Goal: Task Accomplishment & Management: Complete application form

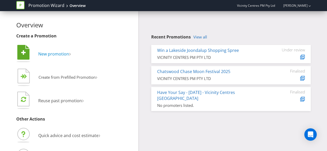
click at [46, 54] on span "New promotion" at bounding box center [53, 54] width 31 height 6
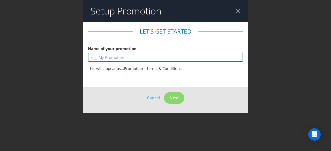
click at [115, 60] on input "text" at bounding box center [165, 57] width 155 height 9
type input "S"
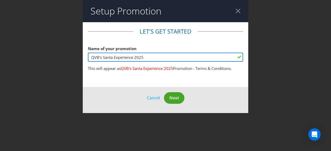
type input "QVB's Santa Experience 2025"
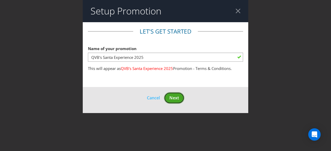
click at [175, 99] on span "Next" at bounding box center [174, 98] width 10 height 6
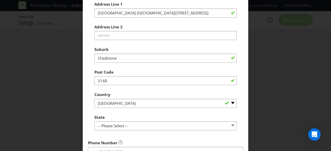
scroll to position [126, 0]
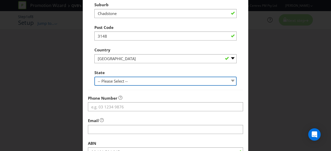
click at [149, 80] on select "-- Please Select -- [GEOGRAPHIC_DATA] [GEOGRAPHIC_DATA] [GEOGRAPHIC_DATA] [GEOG…" at bounding box center [165, 81] width 142 height 9
select select "[GEOGRAPHIC_DATA]"
click at [94, 77] on select "-- Please Select -- [GEOGRAPHIC_DATA] [GEOGRAPHIC_DATA] [GEOGRAPHIC_DATA] [GEOG…" at bounding box center [165, 81] width 142 height 9
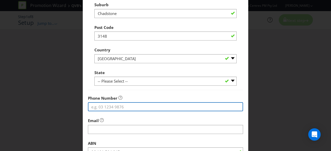
click at [117, 110] on input "tel" at bounding box center [165, 106] width 155 height 9
type input "0435716300"
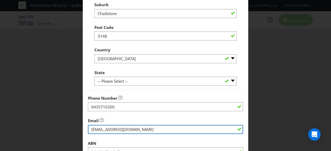
click at [126, 127] on input "string" at bounding box center [165, 129] width 155 height 9
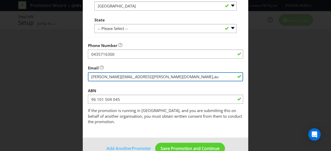
scroll to position [186, 0]
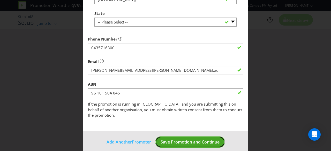
click at [164, 137] on footer "Add Another Promoter Save Promotion and Continue" at bounding box center [166, 144] width 166 height 26
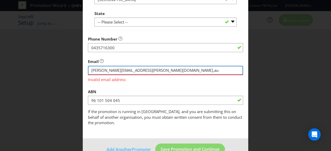
click at [141, 72] on input "string" at bounding box center [165, 70] width 155 height 9
type input "[PERSON_NAME][EMAIL_ADDRESS][PERSON_NAME][DOMAIN_NAME]"
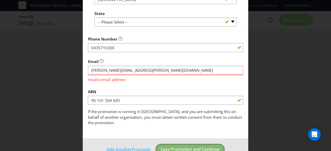
click at [181, 145] on footer "Add Another Promoter Save Promotion and Continue" at bounding box center [166, 152] width 166 height 26
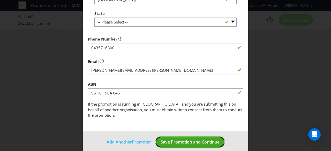
click at [164, 139] on span "Save Promotion and Continue" at bounding box center [190, 142] width 59 height 6
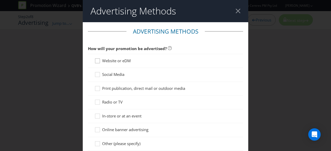
click at [96, 60] on div at bounding box center [97, 59] width 3 height 3
click at [0, 0] on input "Website or eDM" at bounding box center [0, 0] width 0 height 0
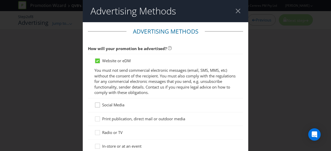
click at [95, 106] on icon at bounding box center [98, 106] width 8 height 8
click at [0, 0] on input "Social Media" at bounding box center [0, 0] width 0 height 0
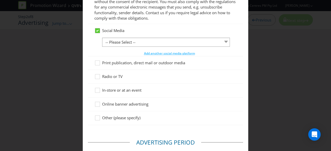
scroll to position [85, 0]
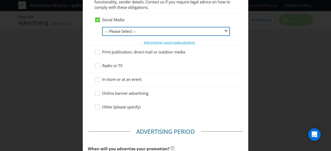
click at [124, 33] on select "-- Please Select -- Facebook X Instagram Snapchat LinkedIn Pinterest Tumblr You…" at bounding box center [166, 31] width 128 height 9
select select "FACEBOOK"
click at [102, 27] on select "-- Please Select -- Facebook X Instagram Snapchat LinkedIn Pinterest Tumblr You…" at bounding box center [166, 31] width 128 height 9
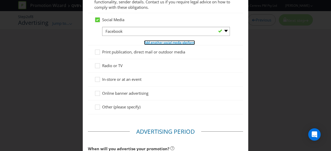
click at [149, 42] on span "Add another social media platform" at bounding box center [169, 42] width 51 height 4
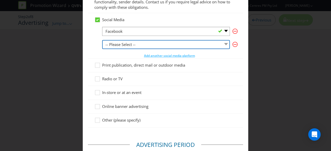
click at [130, 46] on select "-- Please Select -- Facebook X Instagram Snapchat LinkedIn Pinterest Tumblr You…" at bounding box center [166, 44] width 128 height 9
select select "INSTAGRAM"
click at [102, 40] on select "-- Please Select -- Facebook X Instagram Snapchat LinkedIn Pinterest Tumblr You…" at bounding box center [166, 44] width 128 height 9
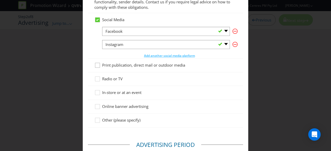
click at [95, 65] on icon at bounding box center [98, 67] width 8 height 8
click at [0, 0] on input "Print publication, direct mail or outdoor media" at bounding box center [0, 0] width 0 height 0
click at [95, 80] on icon at bounding box center [98, 80] width 8 height 8
click at [0, 0] on input "Radio or TV" at bounding box center [0, 0] width 0 height 0
click at [96, 91] on div at bounding box center [97, 91] width 3 height 3
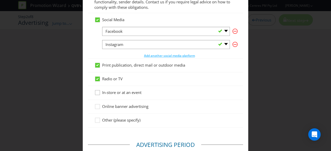
click at [0, 0] on input "In-store or at an event" at bounding box center [0, 0] width 0 height 0
click at [96, 104] on div at bounding box center [97, 105] width 3 height 3
click at [0, 0] on input "Online banner advertising" at bounding box center [0, 0] width 0 height 0
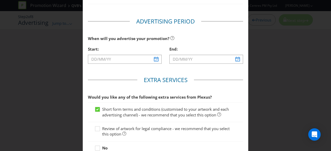
scroll to position [229, 0]
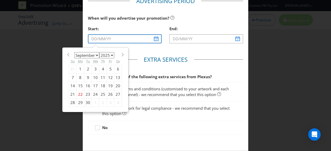
click at [156, 40] on input "text" at bounding box center [125, 38] width 74 height 9
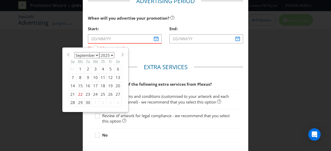
click at [137, 69] on fieldset "Extra Services Would you like any of the following extra services from Plexus? …" at bounding box center [165, 104] width 155 height 83
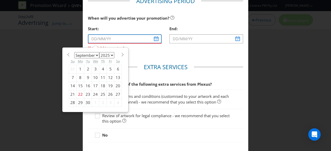
click at [119, 40] on input "text" at bounding box center [125, 38] width 74 height 9
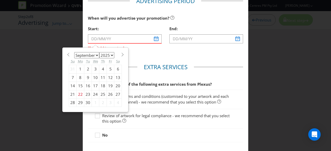
click at [121, 54] on span at bounding box center [123, 55] width 4 height 4
select select "9"
click at [94, 83] on div "15" at bounding box center [96, 86] width 8 height 8
type input "[DATE]"
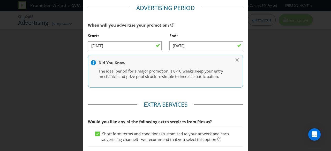
scroll to position [207, 0]
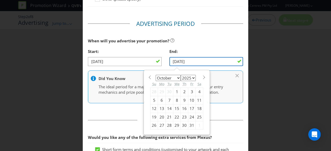
click at [215, 63] on input "[DATE]" at bounding box center [206, 61] width 74 height 9
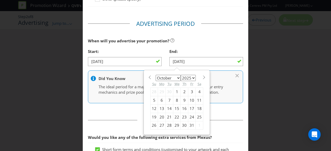
click at [198, 77] on section "January February March April May June July August September October November [D…" at bounding box center [176, 77] width 53 height 4
click at [202, 77] on span at bounding box center [204, 78] width 4 height 4
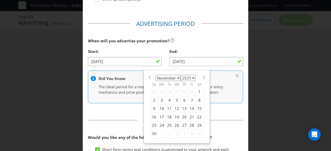
click at [202, 77] on span at bounding box center [204, 78] width 4 height 4
select select "11"
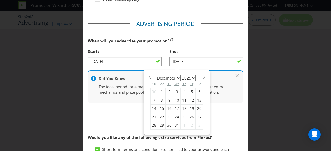
click at [176, 115] on div "24" at bounding box center [177, 117] width 8 height 8
type input "[DATE]"
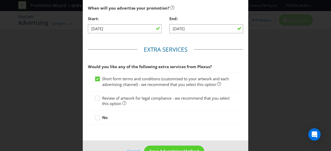
scroll to position [254, 0]
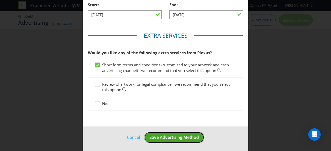
click at [165, 136] on span "Save Advertising Method" at bounding box center [174, 138] width 49 height 6
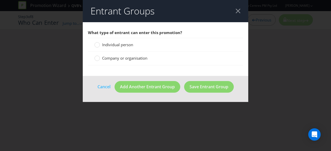
click at [111, 44] on span "Individual person" at bounding box center [117, 44] width 31 height 5
click at [0, 0] on input "Individual person" at bounding box center [0, 0] width 0 height 0
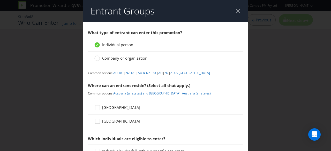
scroll to position [42, 0]
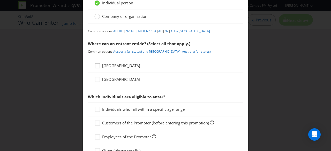
click at [96, 65] on icon at bounding box center [98, 67] width 8 height 8
click at [0, 0] on input "[GEOGRAPHIC_DATA]" at bounding box center [0, 0] width 0 height 0
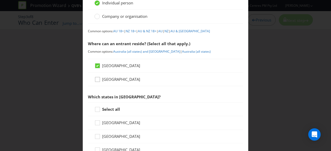
click at [97, 83] on icon at bounding box center [98, 81] width 8 height 8
click at [0, 0] on input "[GEOGRAPHIC_DATA]" at bounding box center [0, 0] width 0 height 0
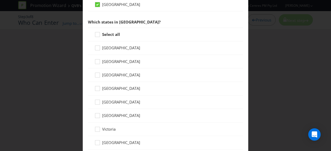
scroll to position [118, 0]
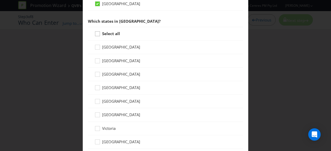
click at [97, 32] on div at bounding box center [97, 32] width 3 height 3
click at [0, 0] on input "Select all" at bounding box center [0, 0] width 0 height 0
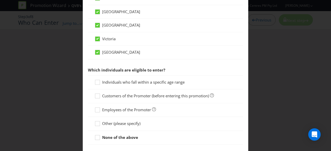
scroll to position [235, 0]
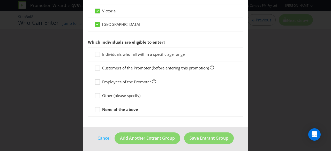
click at [95, 84] on icon at bounding box center [98, 83] width 8 height 8
click at [0, 0] on input "Employees of the Promoter" at bounding box center [0, 0] width 0 height 0
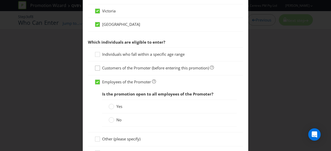
click at [98, 69] on icon at bounding box center [98, 69] width 8 height 8
click at [0, 0] on input "Customers of the Promoter (before entering this promotion)" at bounding box center [0, 0] width 0 height 0
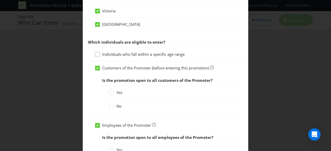
click at [98, 58] on div at bounding box center [96, 56] width 5 height 9
click at [0, 0] on input "Individuals who fall within a specific age range" at bounding box center [0, 0] width 0 height 0
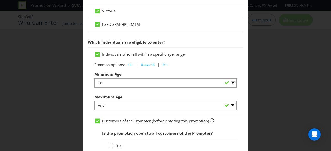
click at [99, 57] on div at bounding box center [165, 57] width 142 height 1
click at [97, 54] on icon at bounding box center [97, 55] width 3 height 2
click at [0, 0] on input "Individuals who fall within a specific age range" at bounding box center [0, 0] width 0 height 0
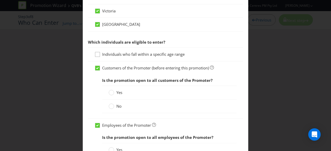
click at [97, 53] on icon at bounding box center [98, 56] width 8 height 8
click at [0, 0] on input "Individuals who fall within a specific age range" at bounding box center [0, 0] width 0 height 0
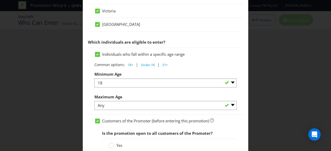
click at [97, 54] on icon at bounding box center [97, 55] width 3 height 2
click at [0, 0] on input "Individuals who fall within a specific age range" at bounding box center [0, 0] width 0 height 0
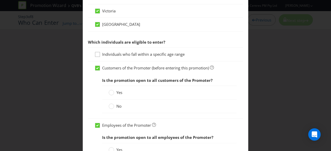
click at [97, 53] on icon at bounding box center [98, 56] width 8 height 8
click at [0, 0] on input "Individuals who fall within a specific age range" at bounding box center [0, 0] width 0 height 0
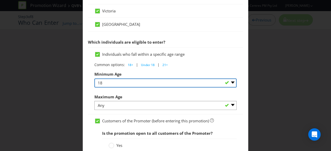
click at [118, 81] on select "Any 1 2 3 4 5 6 7 8 9 10 11 12 13 14 15 16 17 18 19 20 21 22 23 24 25 26 27 28 …" at bounding box center [165, 83] width 142 height 9
select select "16"
click at [94, 79] on select "Any 1 2 3 4 5 6 7 8 9 10 11 12 13 14 15 16 17 18 19 20 21 22 23 24 25 26 27 28 …" at bounding box center [165, 83] width 142 height 9
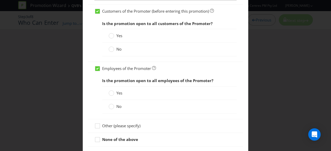
scroll to position [346, 0]
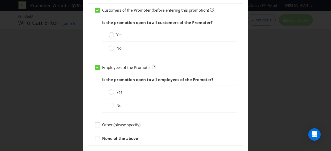
click at [109, 34] on circle at bounding box center [111, 34] width 5 height 5
click at [0, 0] on input "Yes" at bounding box center [0, 0] width 0 height 0
click at [109, 91] on circle at bounding box center [111, 92] width 5 height 5
click at [0, 0] on input "Yes" at bounding box center [0, 0] width 0 height 0
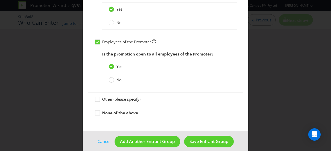
scroll to position [375, 0]
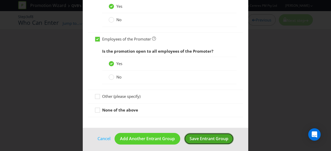
click at [190, 136] on span "Save Entrant Group" at bounding box center [209, 139] width 39 height 6
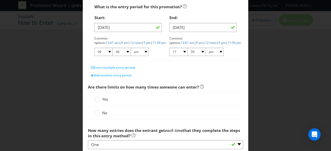
scroll to position [109, 0]
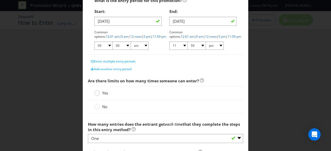
click at [96, 94] on circle at bounding box center [97, 93] width 5 height 5
click at [0, 0] on input "Yes" at bounding box center [0, 0] width 0 height 0
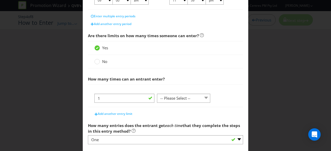
scroll to position [154, 0]
click at [137, 99] on input "1" at bounding box center [124, 98] width 60 height 9
type input "5"
click at [169, 98] on select "-- Please Select -- per person per day per purchase per transaction Other (plea…" at bounding box center [183, 98] width 53 height 9
select select "PER_PERSON"
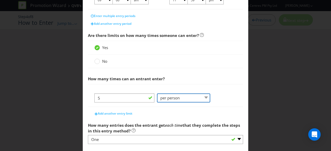
click at [157, 94] on select "-- Please Select -- per person per day per purchase per transaction Other (plea…" at bounding box center [183, 98] width 53 height 9
click at [146, 105] on div "5" at bounding box center [125, 100] width 63 height 13
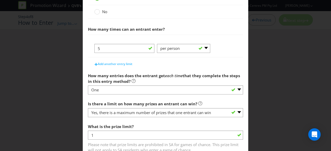
scroll to position [240, 0]
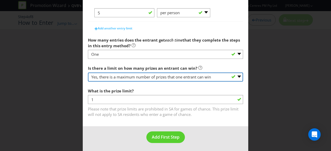
click at [131, 78] on select "-- Please select -- Yes, there is a maximum number of prizes that one entrant c…" at bounding box center [165, 77] width 155 height 9
select select "NA"
click at [88, 82] on select "-- Please select -- Yes, there is a maximum number of prizes that one entrant c…" at bounding box center [165, 77] width 155 height 9
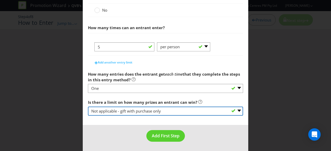
scroll to position [204, 0]
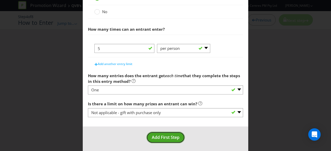
click at [158, 137] on span "Add First Step" at bounding box center [166, 138] width 28 height 6
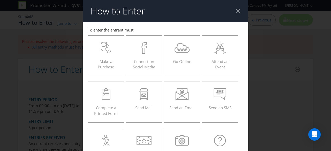
click at [236, 12] on div at bounding box center [238, 11] width 5 height 5
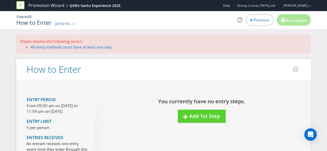
click at [24, 7] on icon at bounding box center [20, 5] width 8 height 8
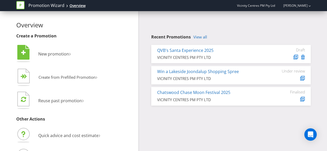
click at [78, 6] on div "Overview" at bounding box center [78, 5] width 16 height 5
click at [54, 4] on link "Promotion Wizard" at bounding box center [46, 6] width 36 height 6
